Goal: Find specific page/section: Find specific page/section

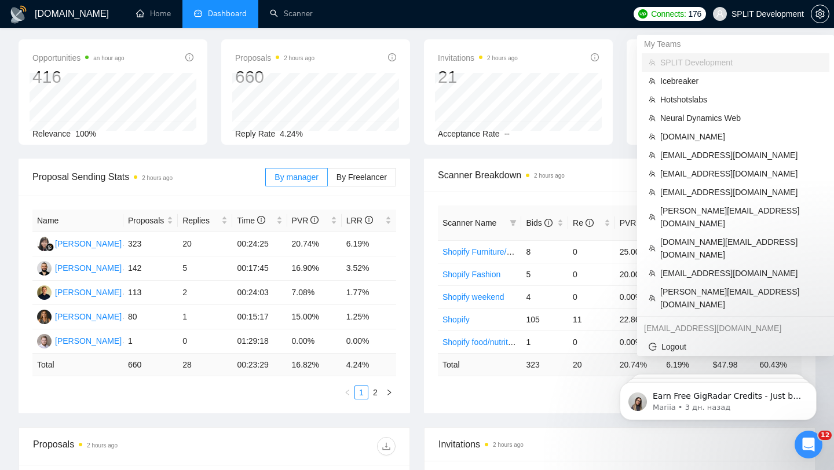
click at [740, 14] on span "SPLIT Development" at bounding box center [768, 14] width 72 height 0
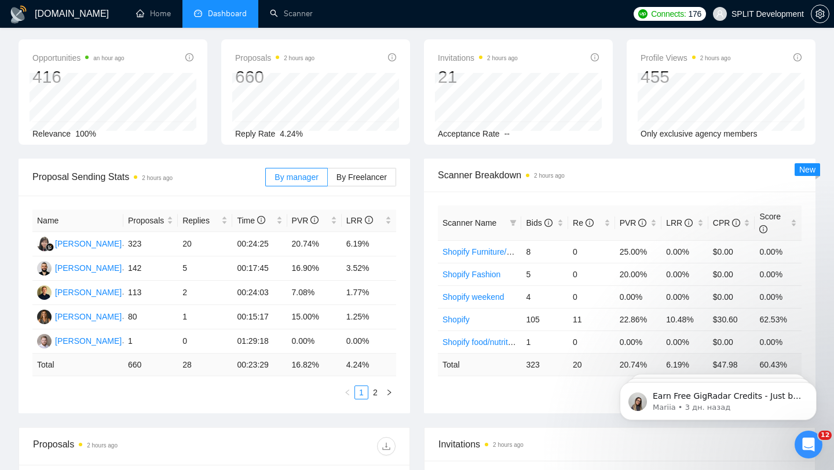
click at [763, 14] on span "SPLIT Development" at bounding box center [768, 14] width 72 height 0
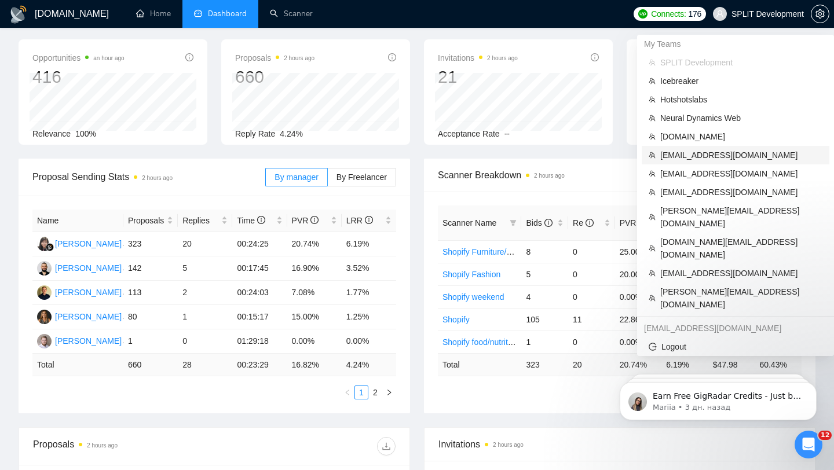
click at [711, 149] on span "[EMAIL_ADDRESS][DOMAIN_NAME]" at bounding box center [741, 155] width 162 height 13
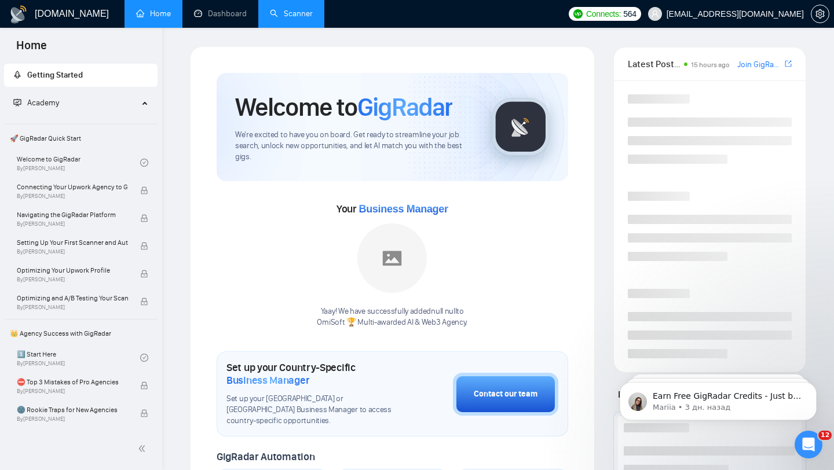
click at [292, 19] on link "Scanner" at bounding box center [291, 14] width 43 height 10
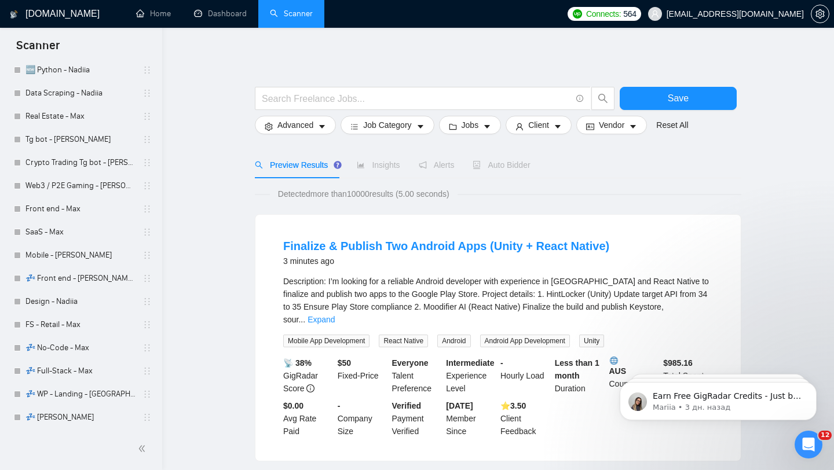
scroll to position [618, 0]
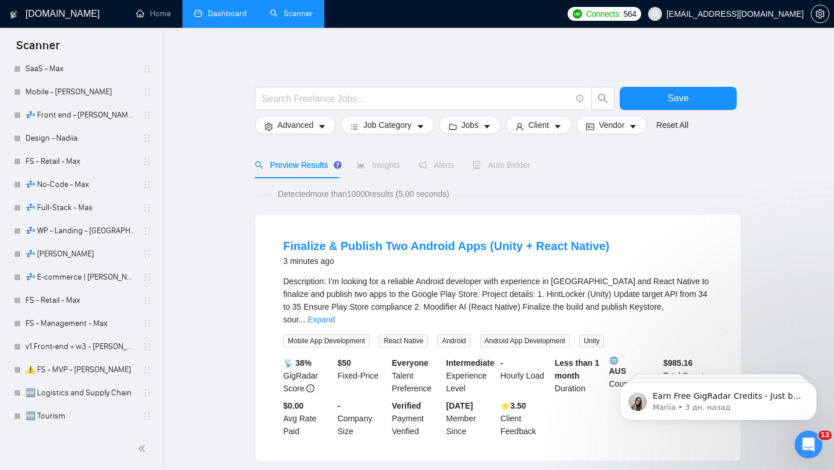
click at [217, 9] on link "Dashboard" at bounding box center [220, 14] width 53 height 10
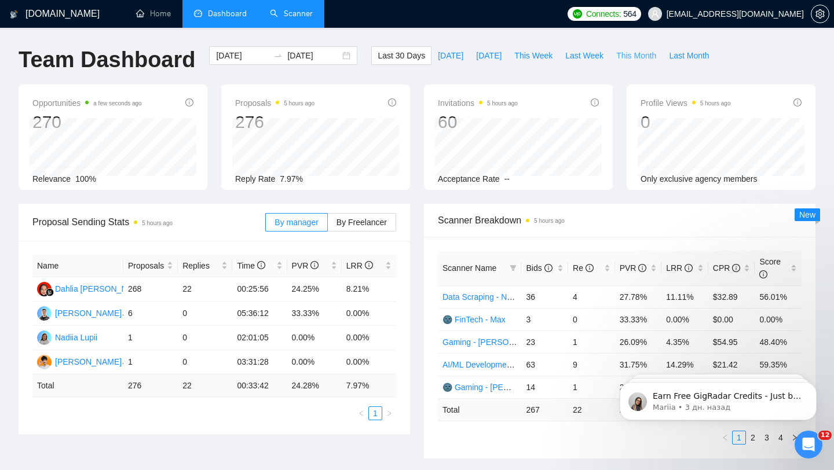
click at [623, 57] on span "This Month" at bounding box center [636, 55] width 40 height 13
type input "[DATE]"
click at [520, 48] on button "This Week" at bounding box center [533, 55] width 51 height 19
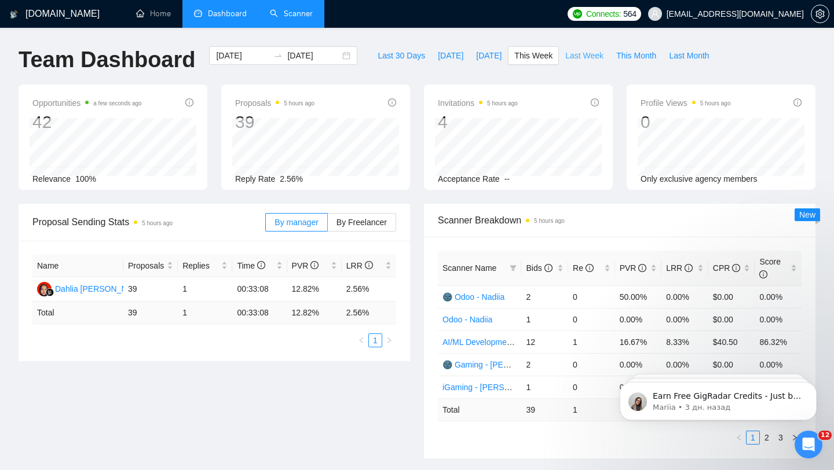
click at [584, 52] on span "Last Week" at bounding box center [584, 55] width 38 height 13
type input "[DATE]"
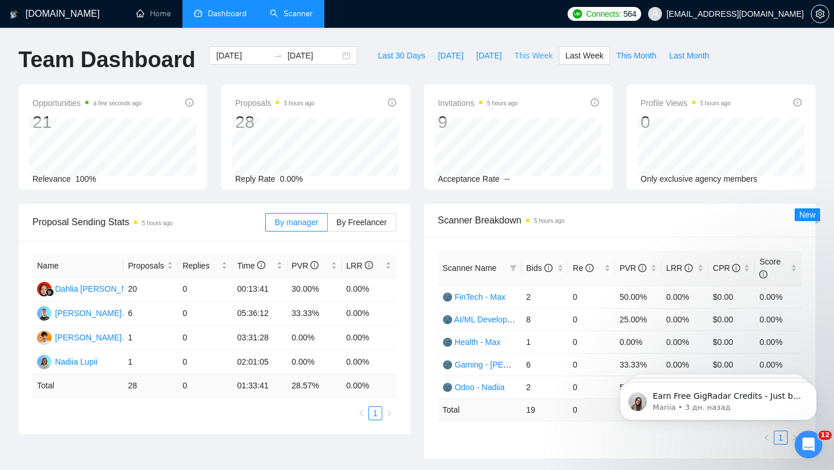
click at [525, 60] on span "This Week" at bounding box center [533, 55] width 38 height 13
type input "[DATE]"
